Goal: Task Accomplishment & Management: Use online tool/utility

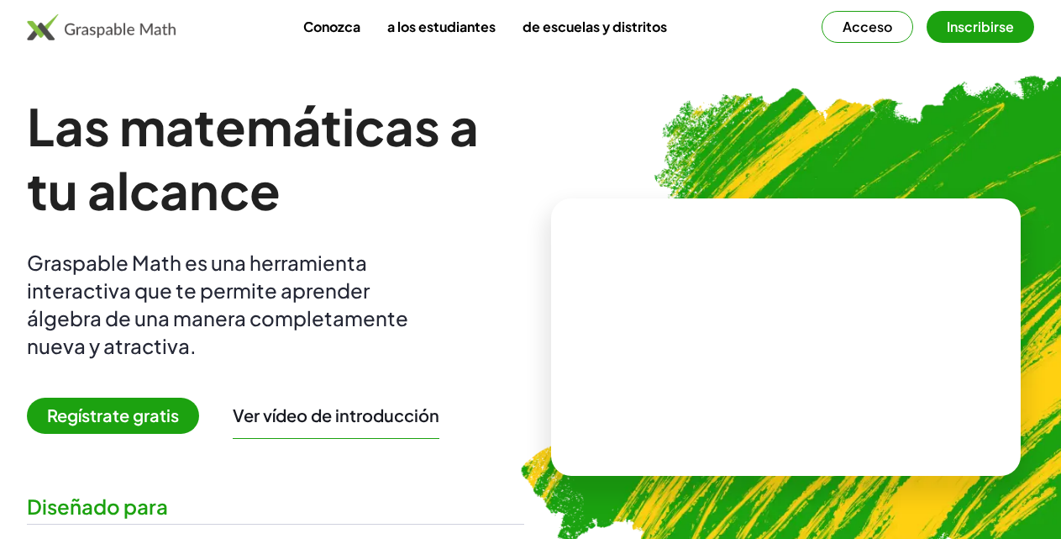
click at [211, 317] on font "Graspable Math es una herramienta interactiva que te permite aprender álgebra d…" at bounding box center [217, 304] width 381 height 108
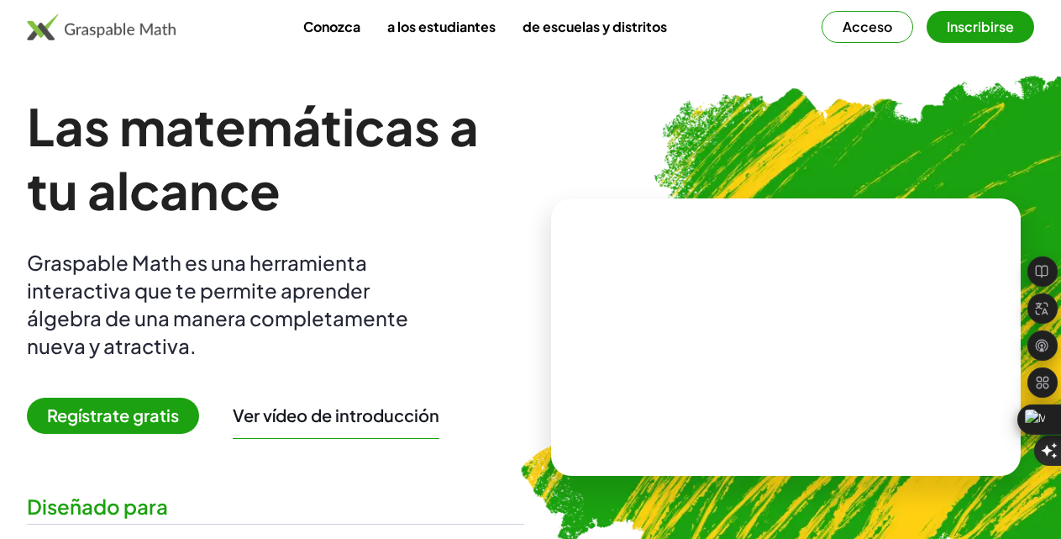
click at [947, 26] on font "Inscribirse" at bounding box center [980, 27] width 67 height 18
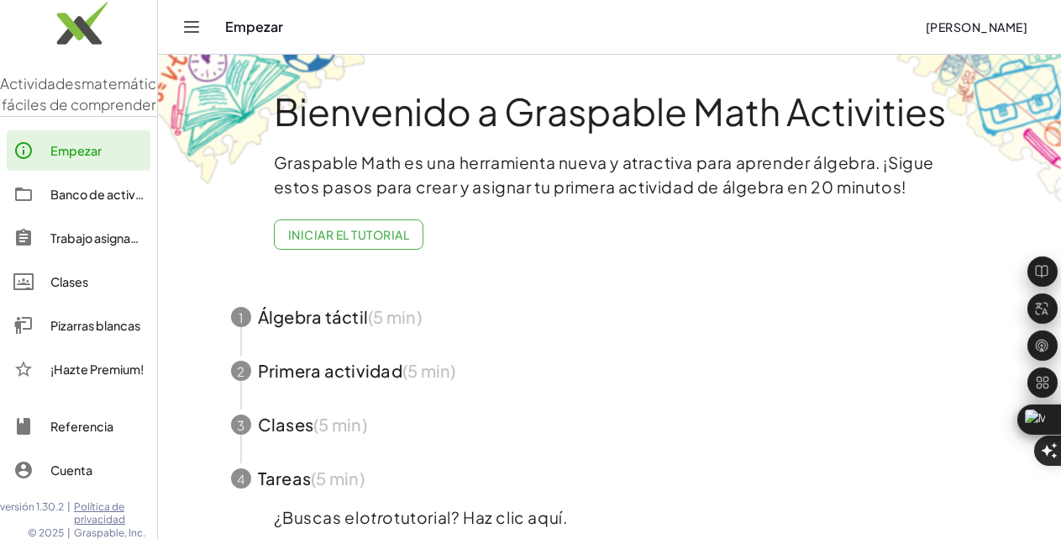
click at [190, 31] on icon "Cambiar navegación" at bounding box center [191, 27] width 20 height 20
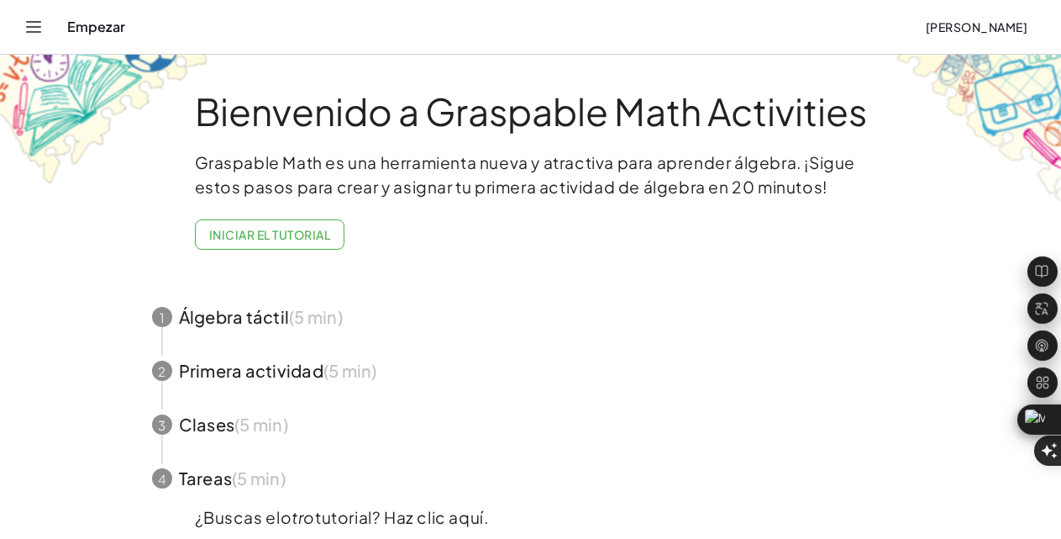
click at [39, 31] on icon "Cambiar navegación" at bounding box center [34, 27] width 20 height 20
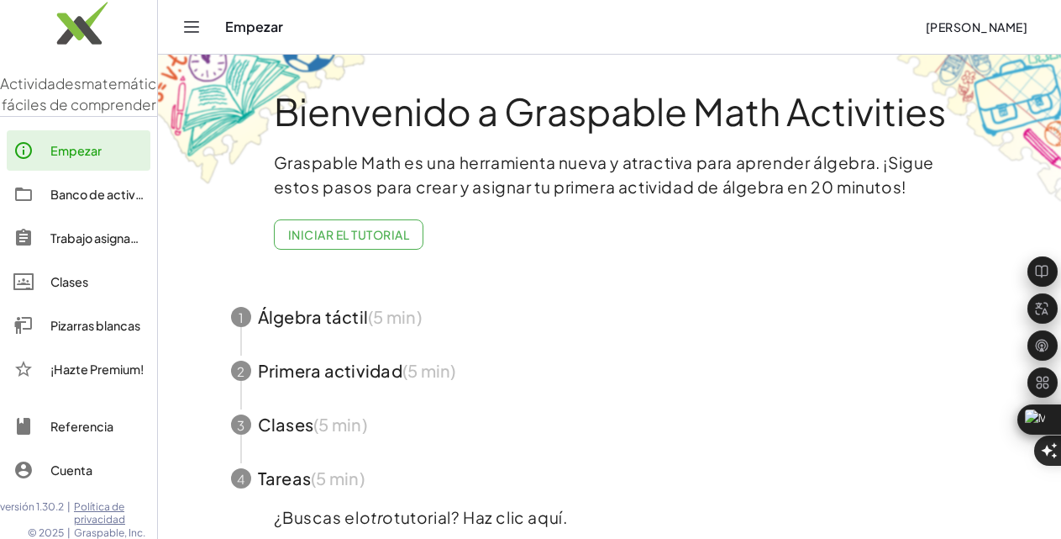
click at [71, 333] on font "Pizarras blancas" at bounding box center [95, 325] width 90 height 15
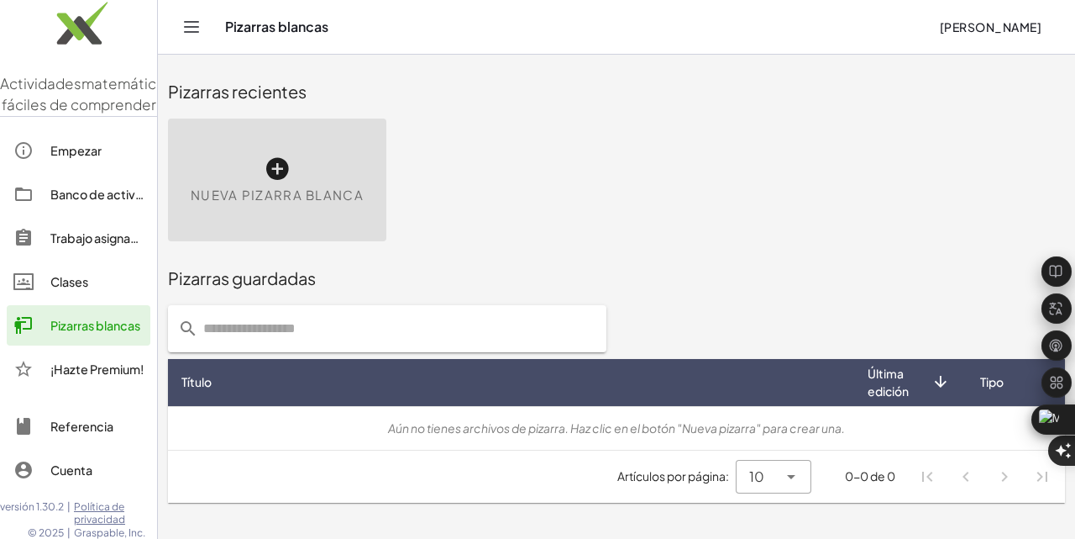
click at [276, 168] on icon at bounding box center [277, 168] width 27 height 27
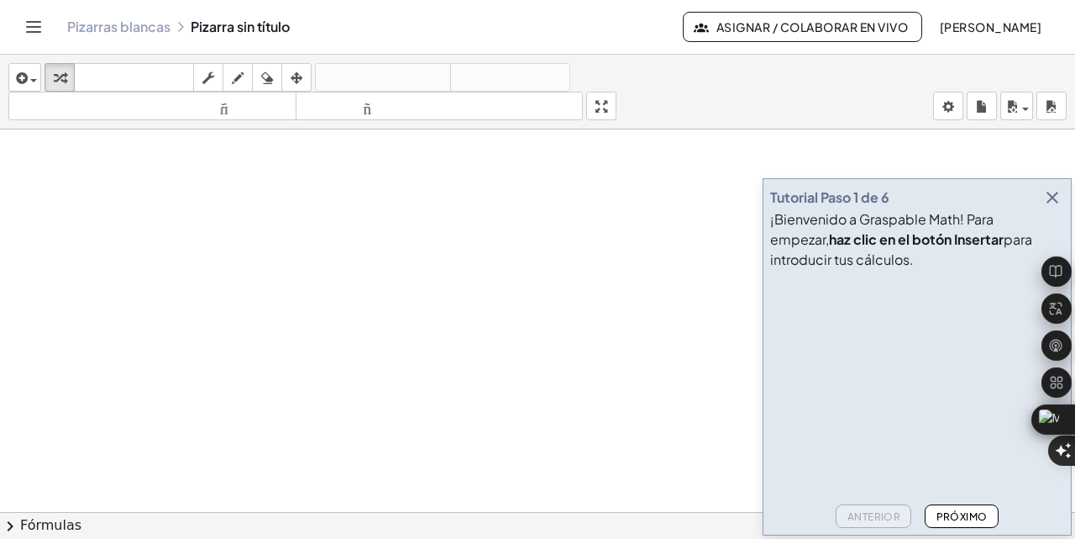
click at [1055, 201] on icon "button" at bounding box center [1053, 197] width 20 height 20
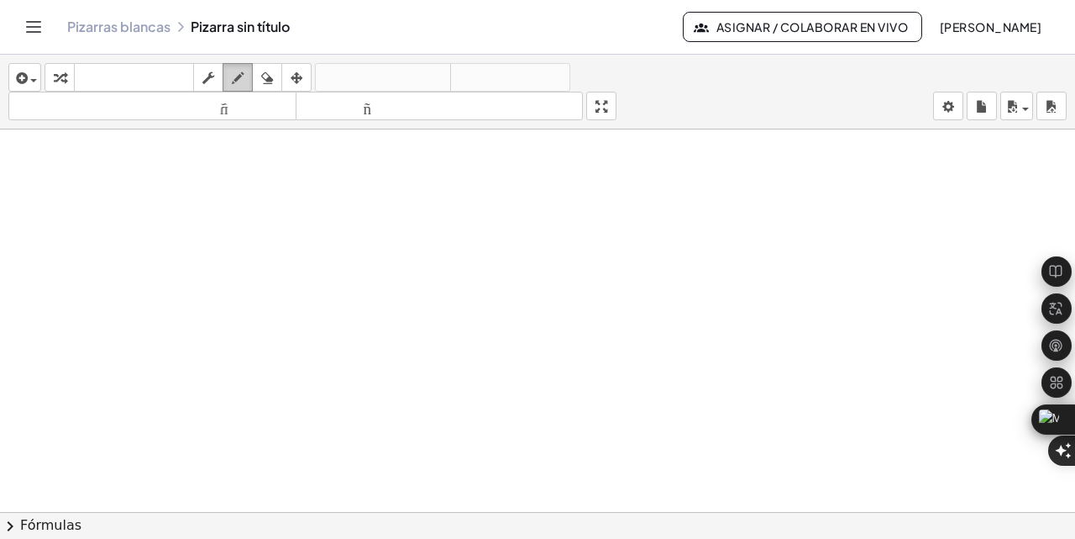
click at [246, 75] on div "button" at bounding box center [238, 77] width 22 height 20
drag, startPoint x: 261, startPoint y: 234, endPoint x: 356, endPoint y: 200, distance: 101.0
click at [325, 207] on div at bounding box center [537, 523] width 1075 height 788
drag, startPoint x: 356, startPoint y: 200, endPoint x: 306, endPoint y: 245, distance: 67.8
click at [306, 245] on div at bounding box center [537, 523] width 1075 height 788
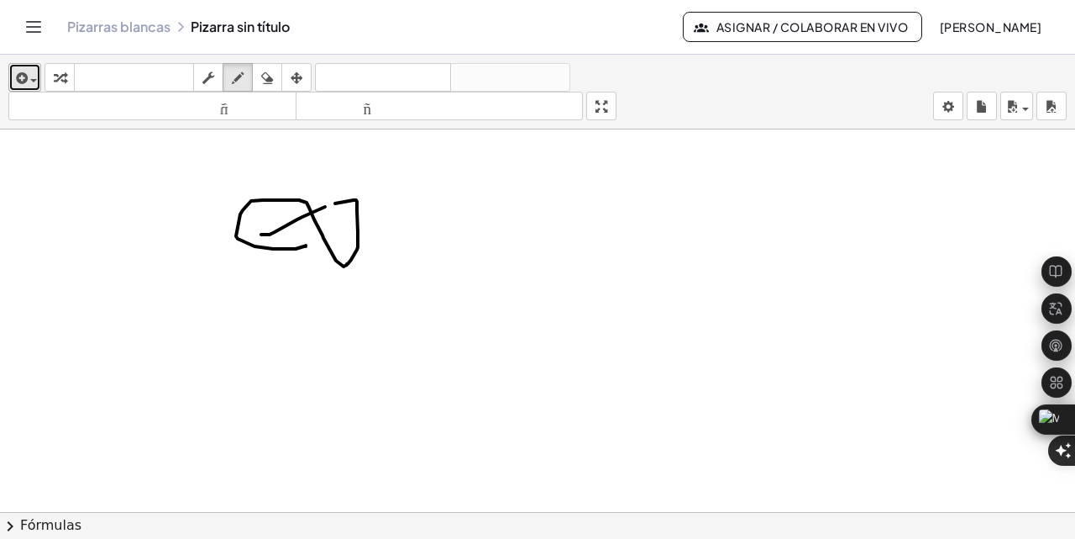
click at [35, 81] on span "button" at bounding box center [33, 80] width 7 height 3
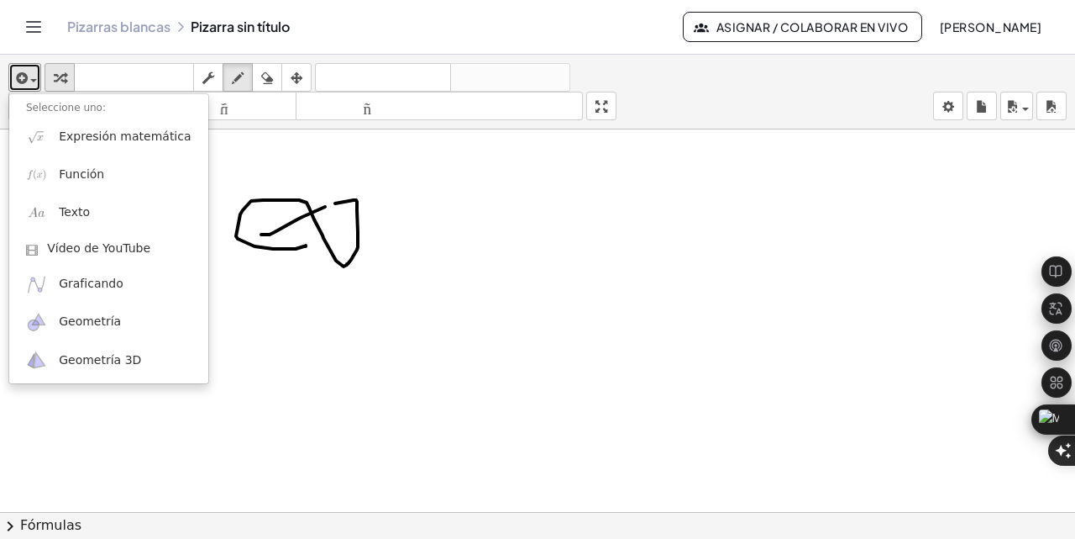
click at [67, 81] on div "button" at bounding box center [60, 77] width 22 height 20
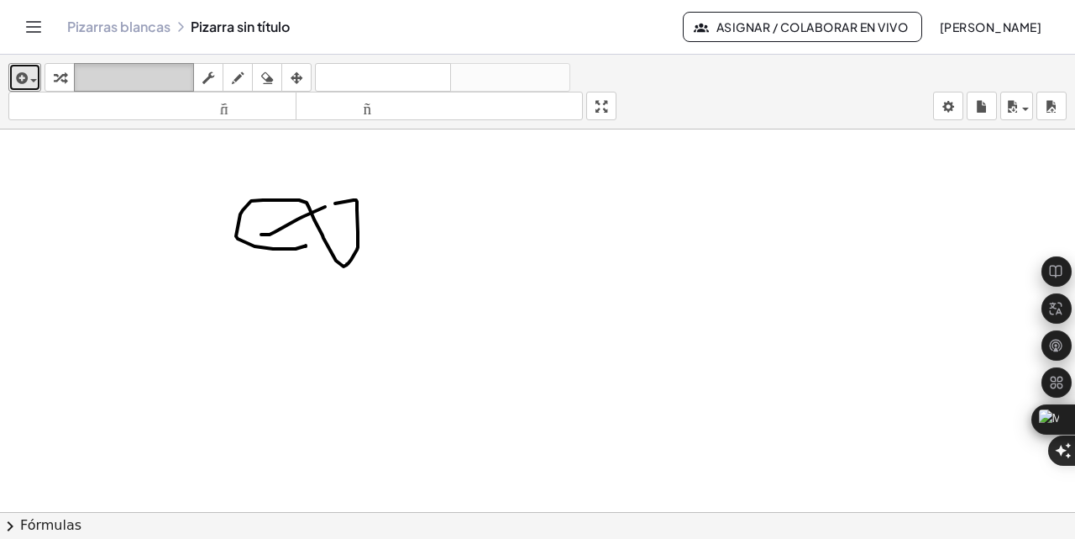
click at [170, 71] on font "teclado" at bounding box center [134, 78] width 112 height 16
click at [155, 74] on font "teclado" at bounding box center [134, 78] width 112 height 16
drag, startPoint x: 155, startPoint y: 75, endPoint x: 148, endPoint y: 81, distance: 8.9
click at [153, 76] on font "teclado" at bounding box center [134, 78] width 112 height 16
click at [148, 81] on font "teclado" at bounding box center [134, 78] width 112 height 16
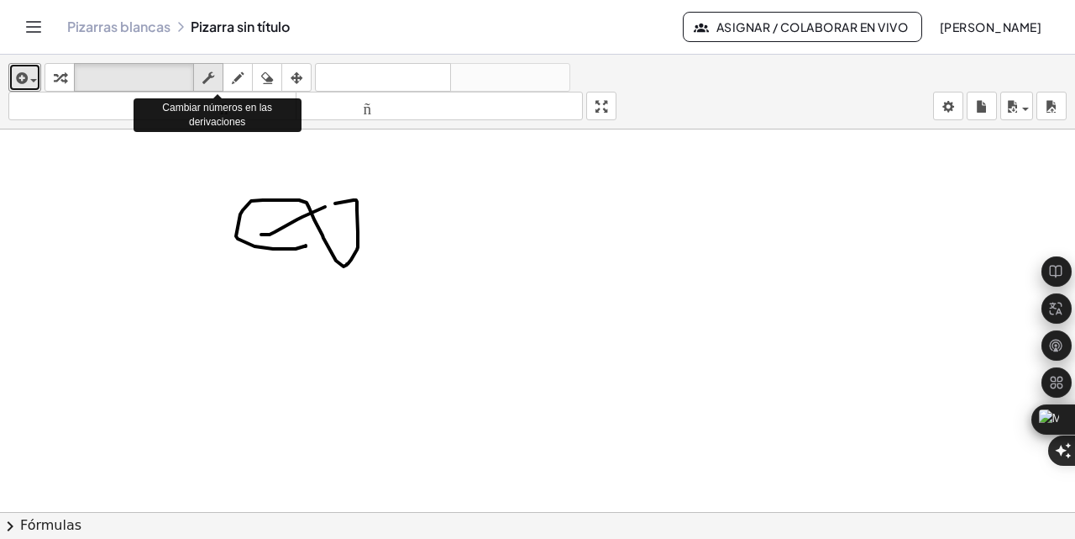
click at [213, 76] on icon "button" at bounding box center [208, 78] width 12 height 20
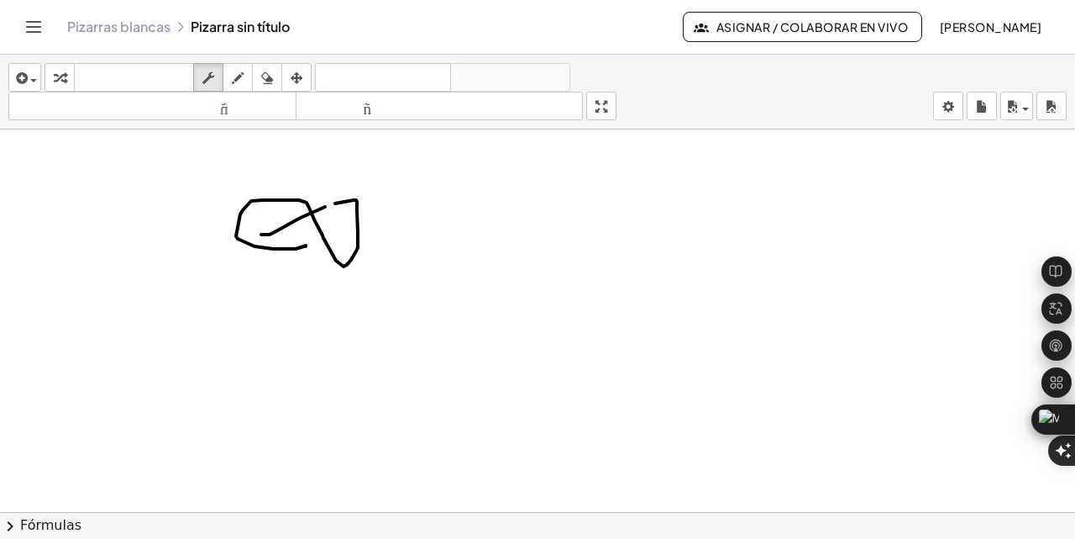
click at [36, 29] on icon "Cambiar navegación" at bounding box center [34, 27] width 20 height 20
